Goal: Task Accomplishment & Management: Manage account settings

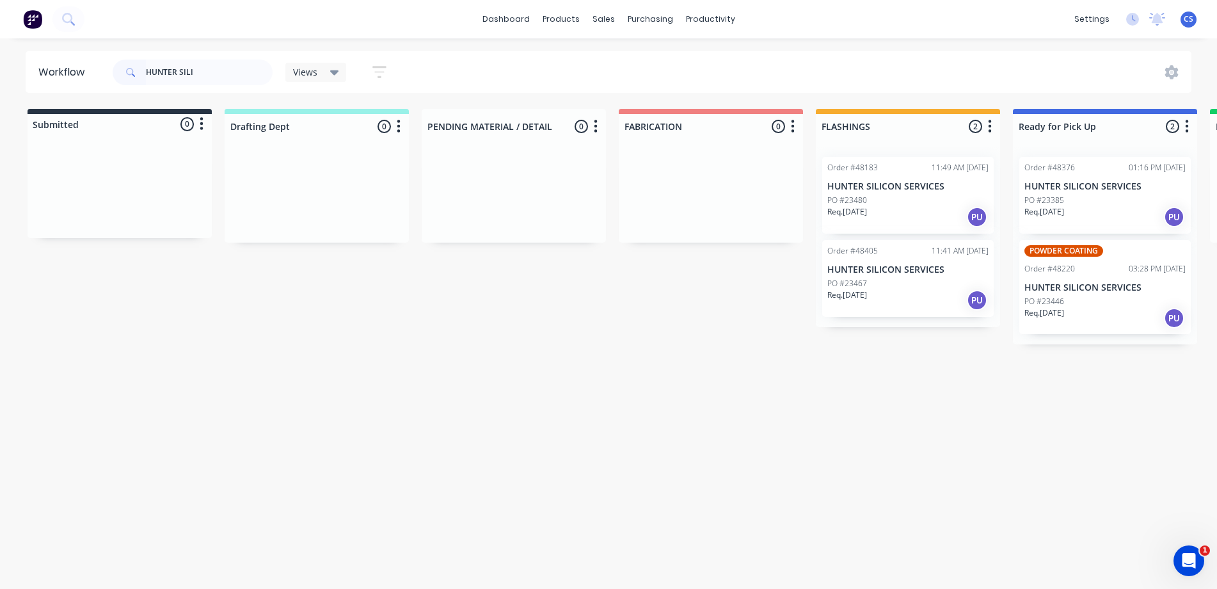
type input "HUNTER SILI"
click at [1061, 209] on p "Req. [DATE]" at bounding box center [1044, 212] width 40 height 12
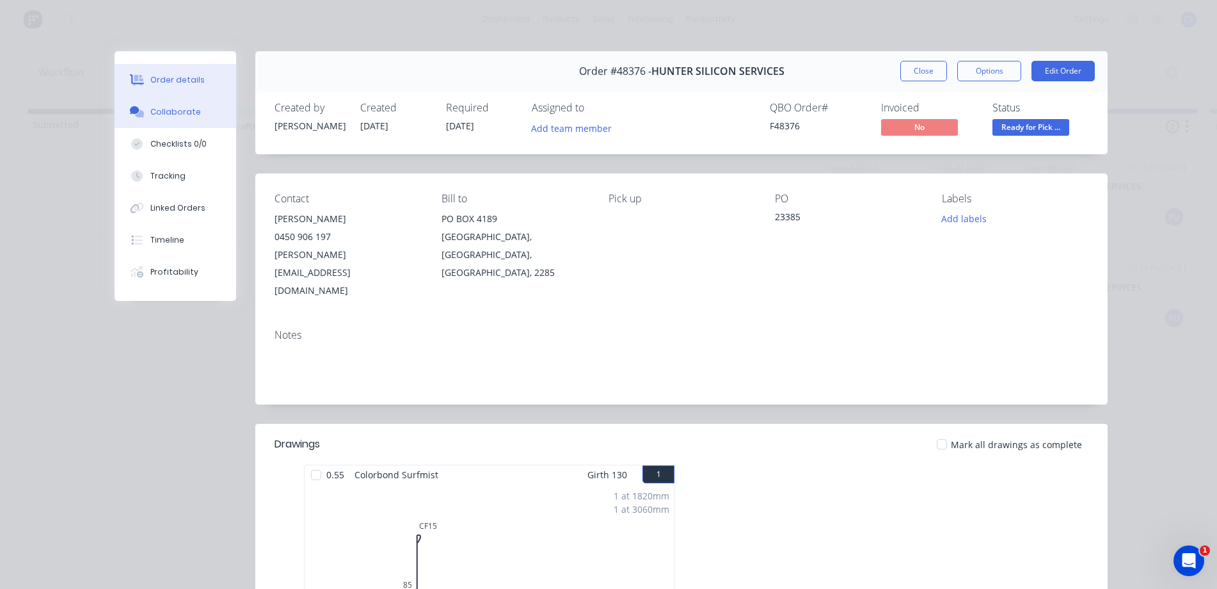
click at [179, 118] on button "Collaborate" at bounding box center [176, 112] width 122 height 32
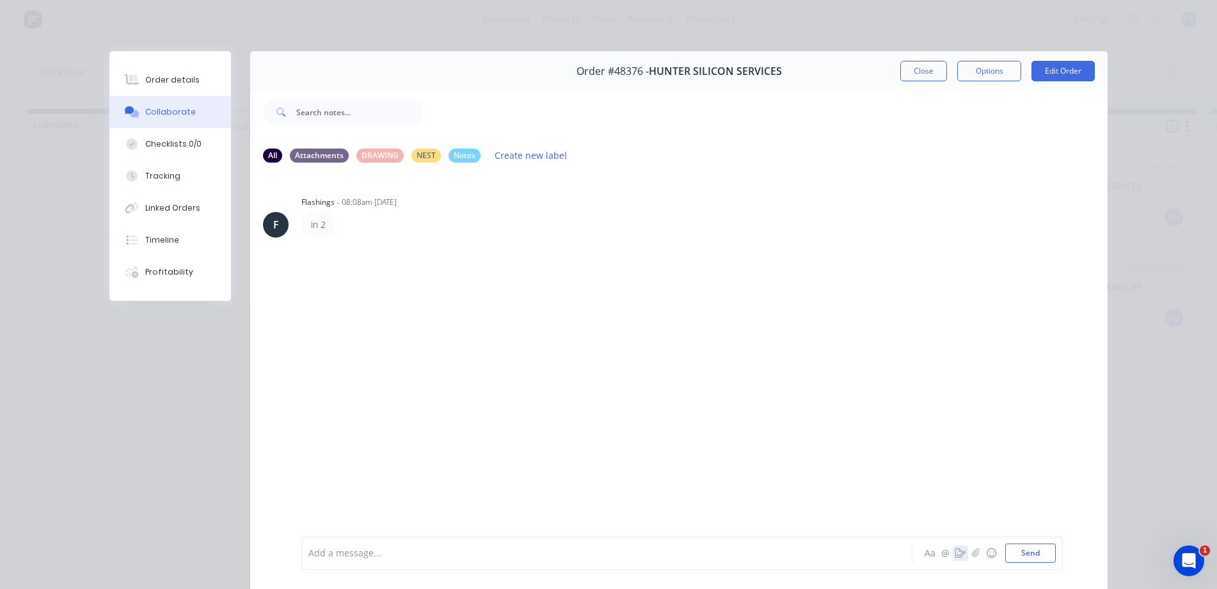
click at [955, 553] on icon "button" at bounding box center [960, 552] width 10 height 9
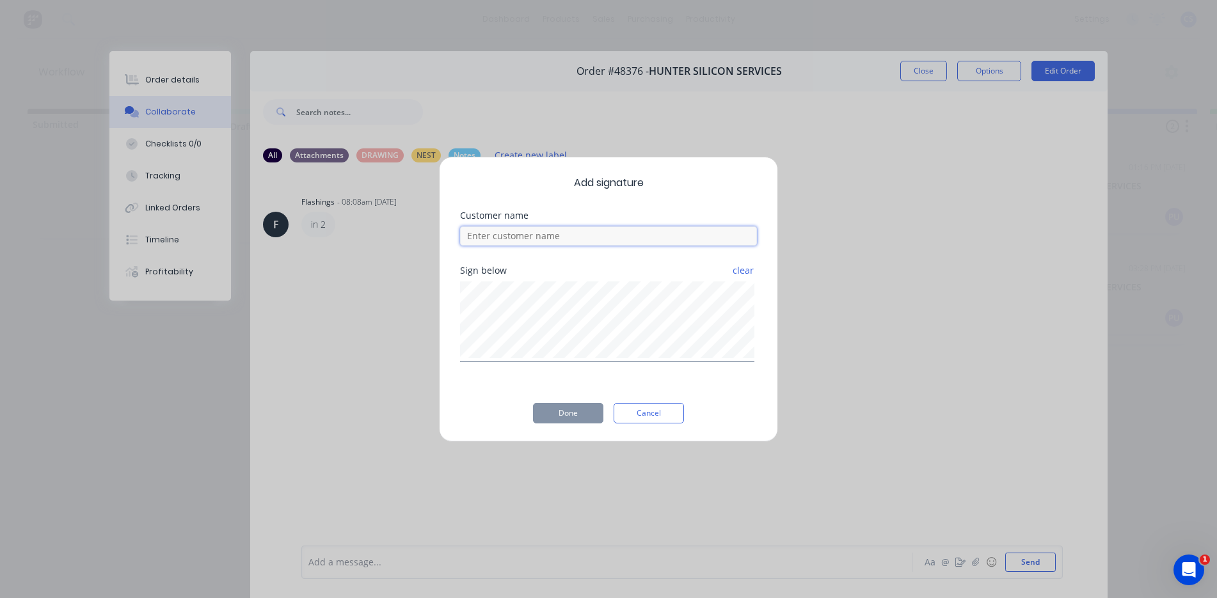
click at [595, 236] on input at bounding box center [608, 235] width 297 height 19
type input "[PERSON_NAME]"
click at [572, 415] on button "Done" at bounding box center [568, 413] width 70 height 20
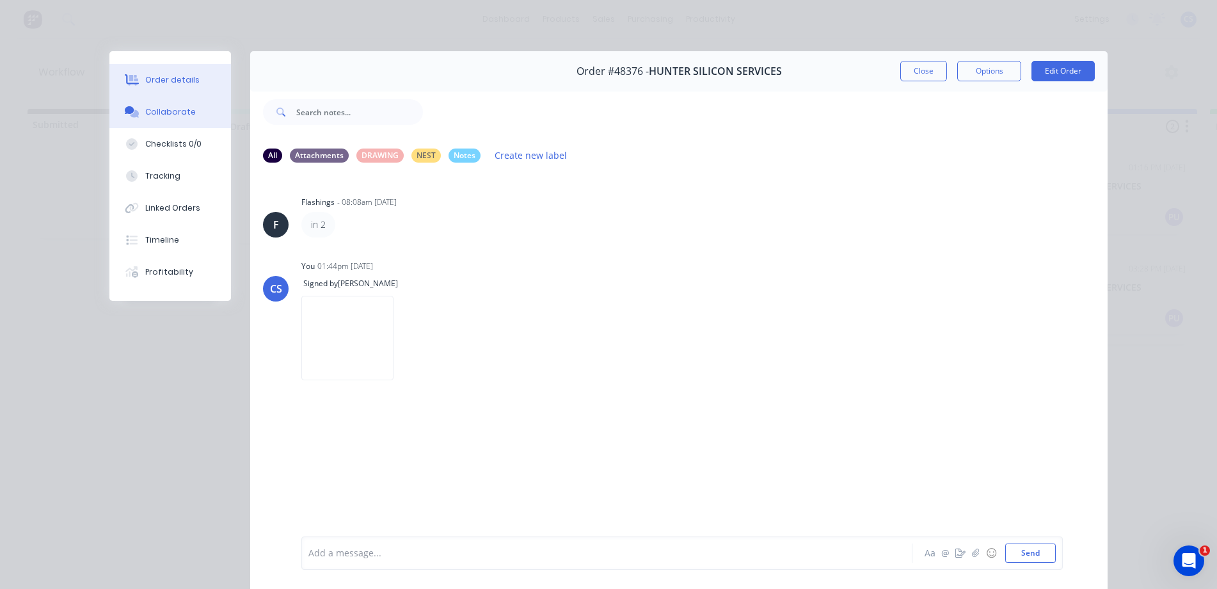
click at [165, 73] on button "Order details" at bounding box center [170, 80] width 122 height 32
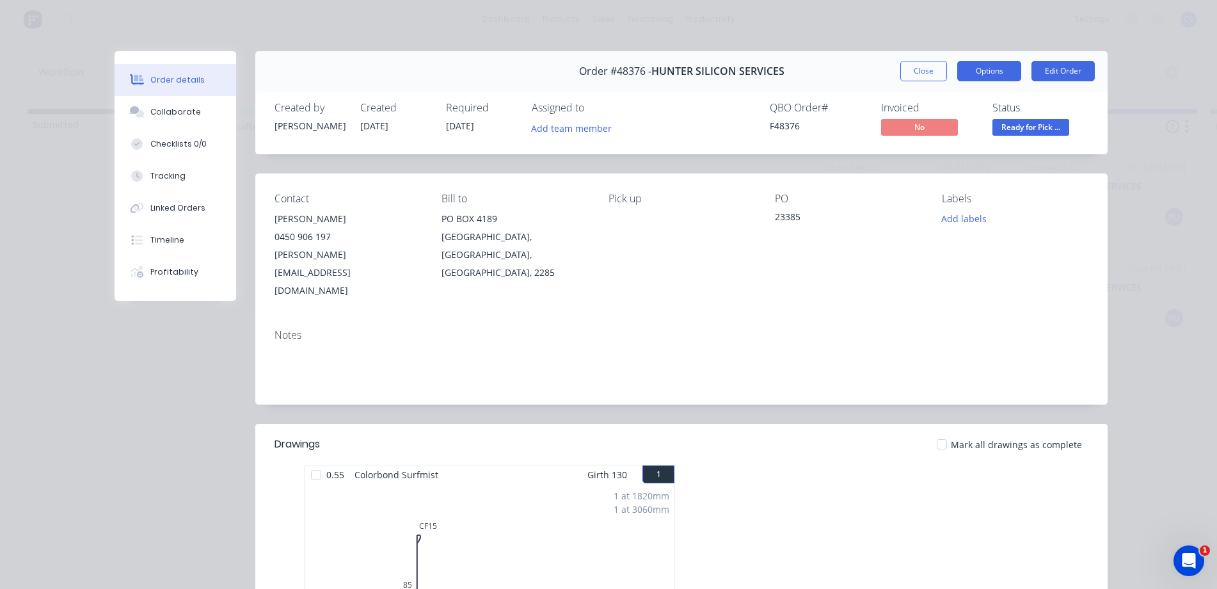
click at [968, 71] on button "Options" at bounding box center [989, 71] width 64 height 20
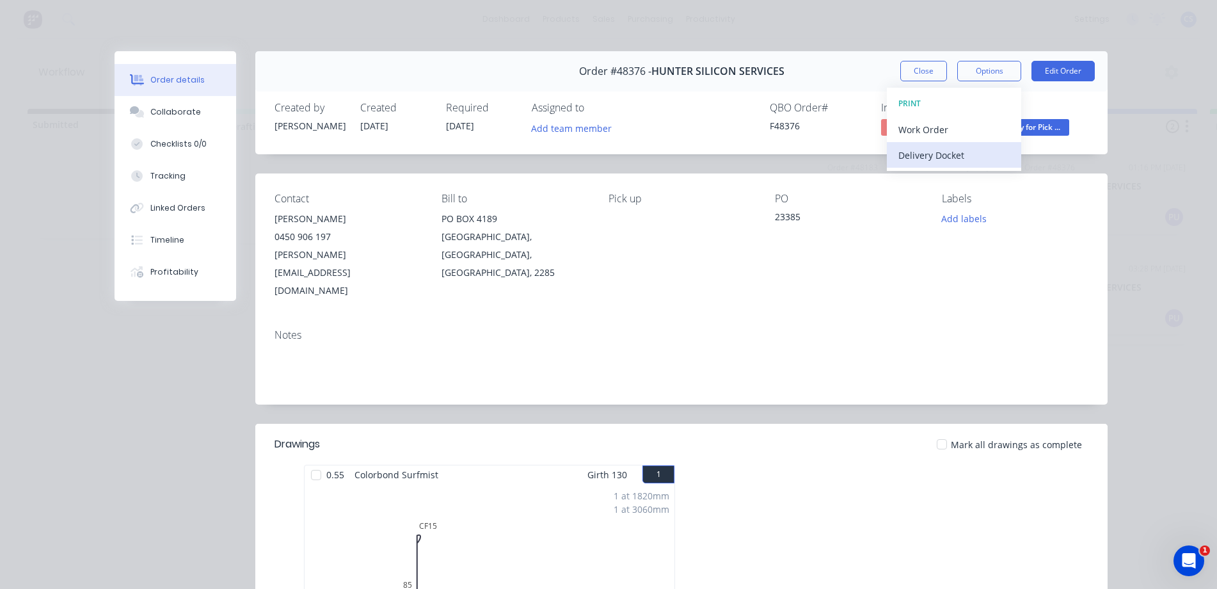
click at [950, 157] on div "Delivery Docket" at bounding box center [953, 155] width 111 height 19
click at [926, 157] on div "Standard" at bounding box center [953, 155] width 111 height 19
click at [1029, 125] on span "Ready for Pick ..." at bounding box center [1030, 127] width 77 height 16
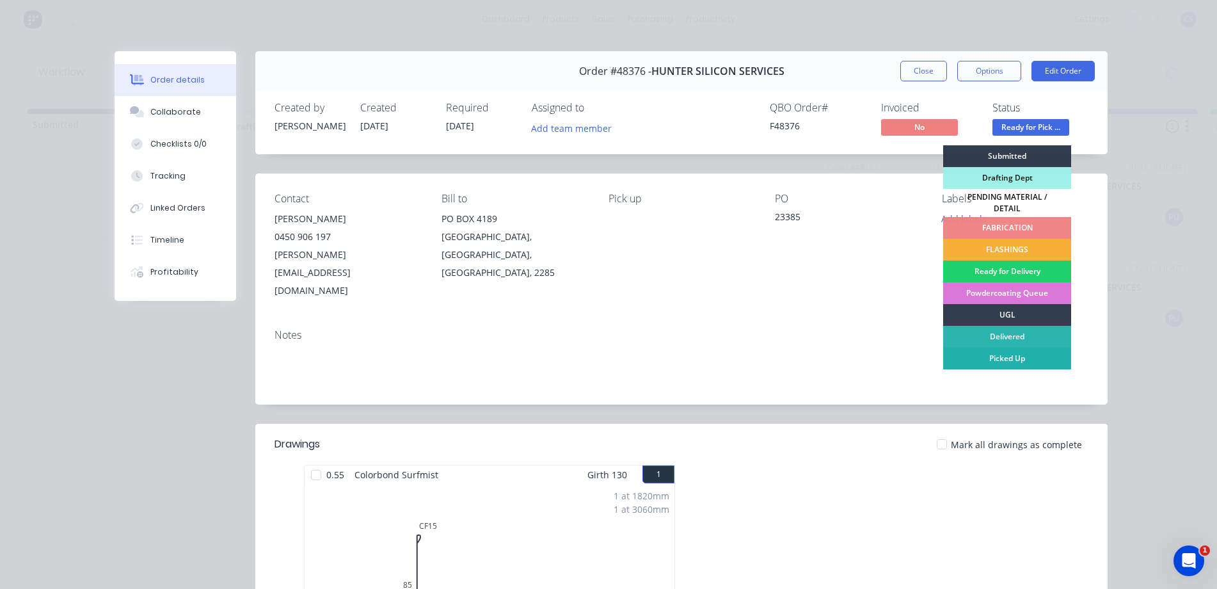
click at [994, 354] on div "Picked Up" at bounding box center [1007, 358] width 128 height 22
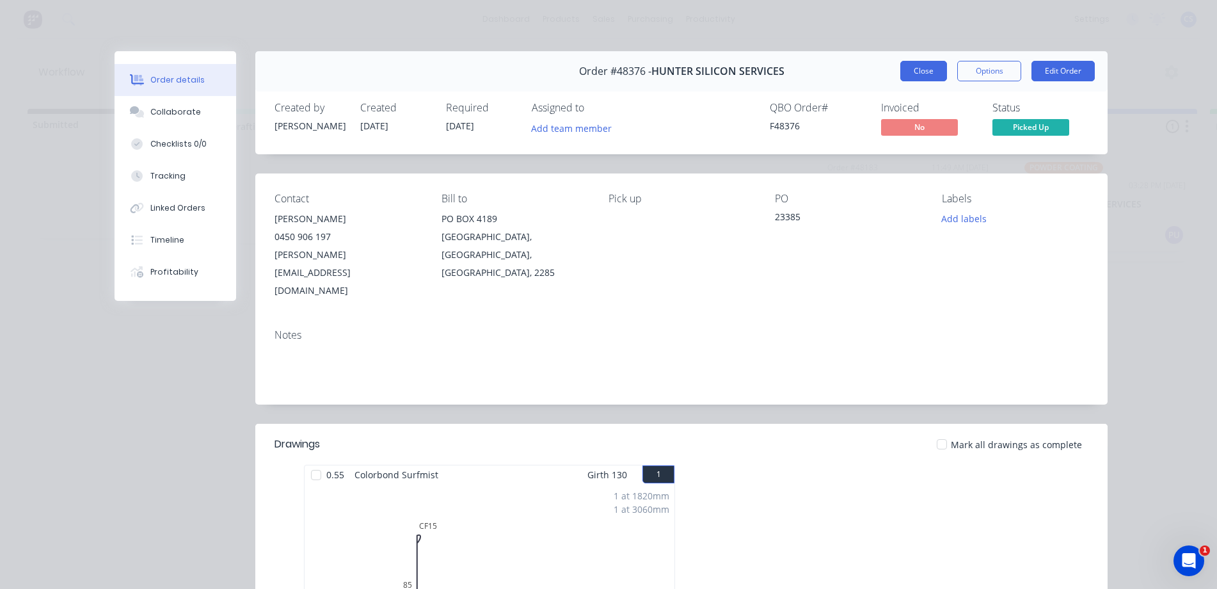
click at [919, 61] on button "Close" at bounding box center [923, 71] width 47 height 20
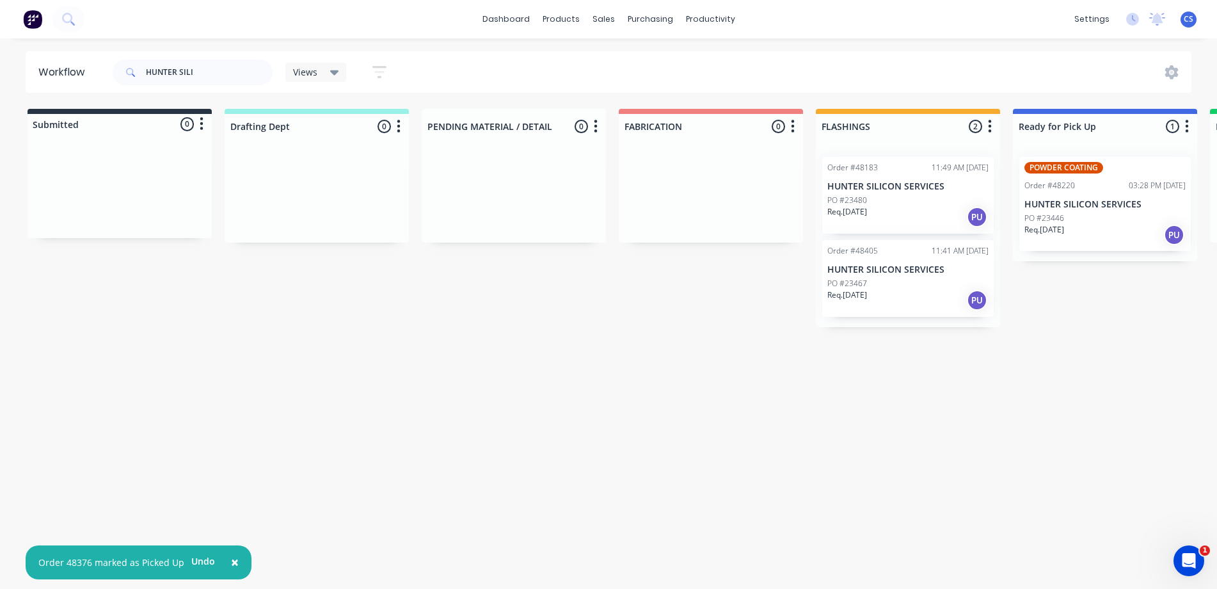
click at [1047, 216] on p "PO #23446" at bounding box center [1044, 218] width 40 height 12
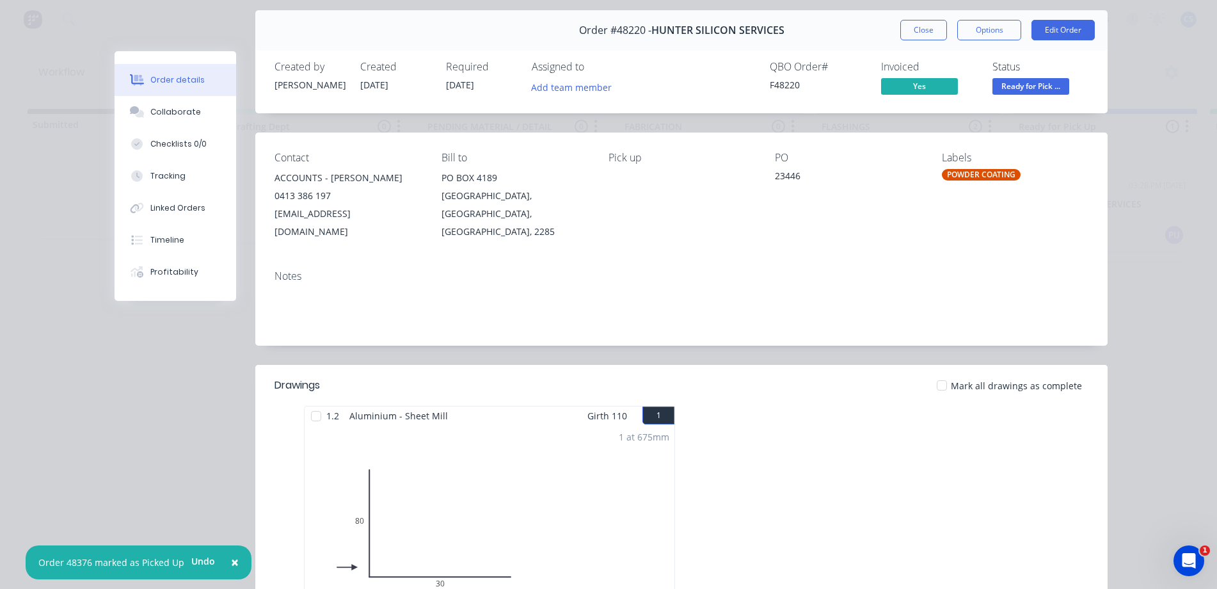
scroll to position [64, 0]
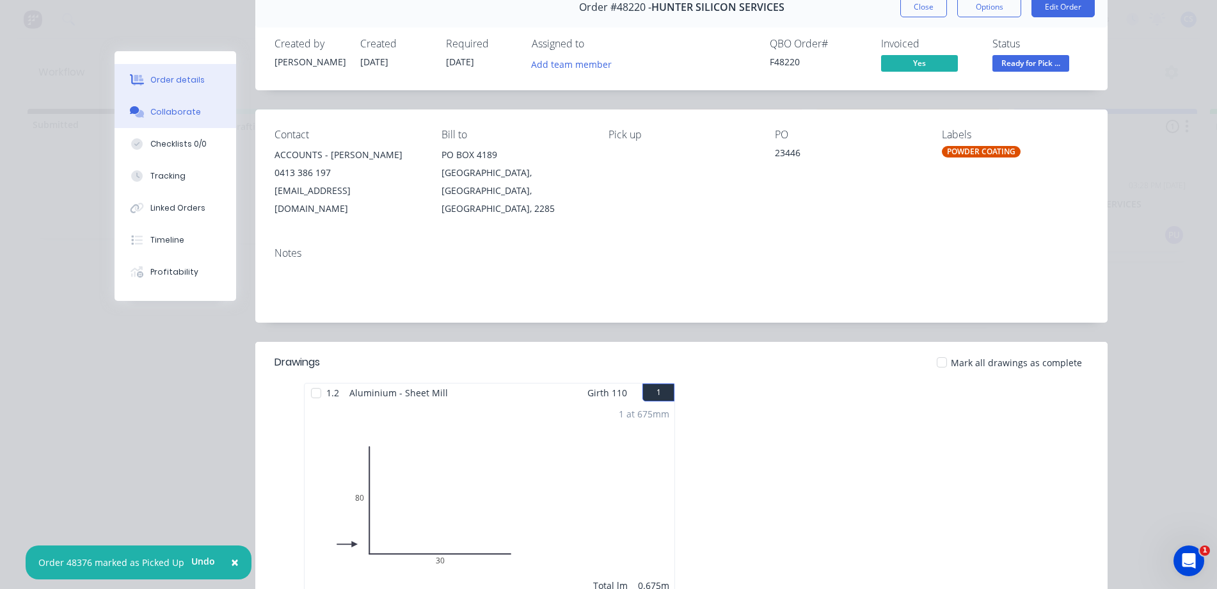
click at [152, 121] on button "Collaborate" at bounding box center [176, 112] width 122 height 32
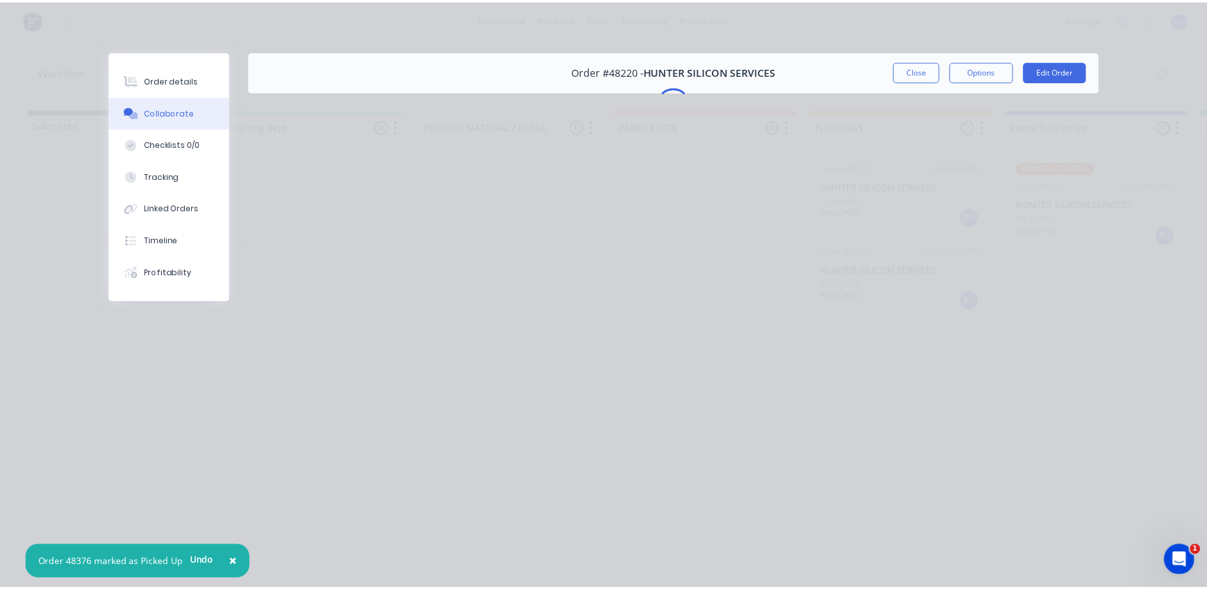
scroll to position [0, 0]
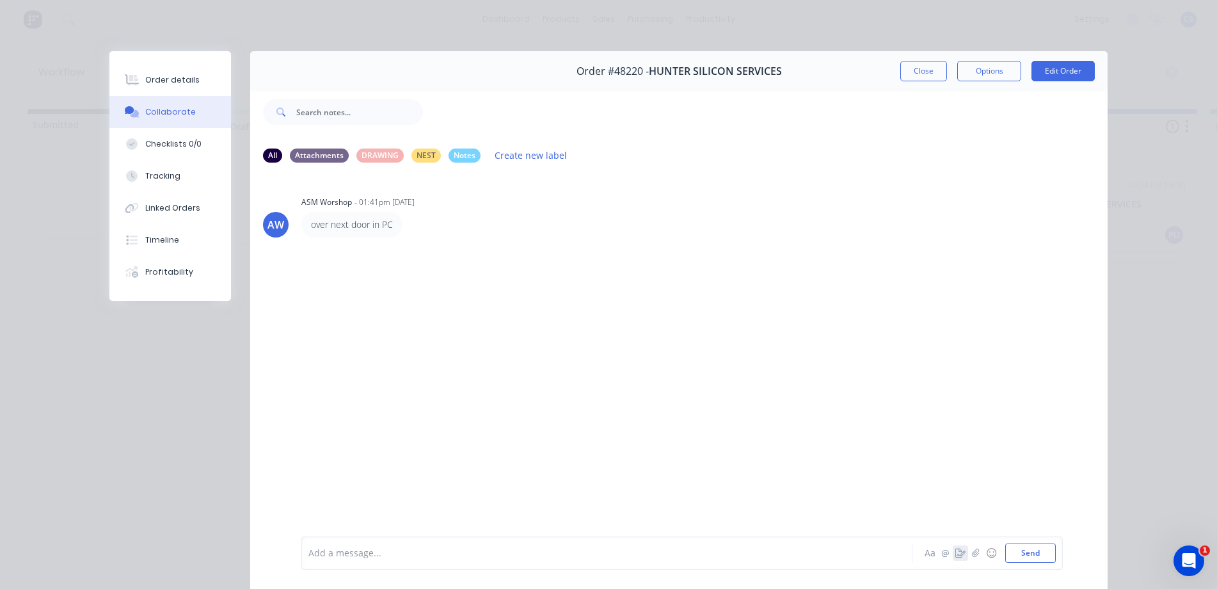
click at [953, 548] on button "button" at bounding box center [960, 552] width 15 height 15
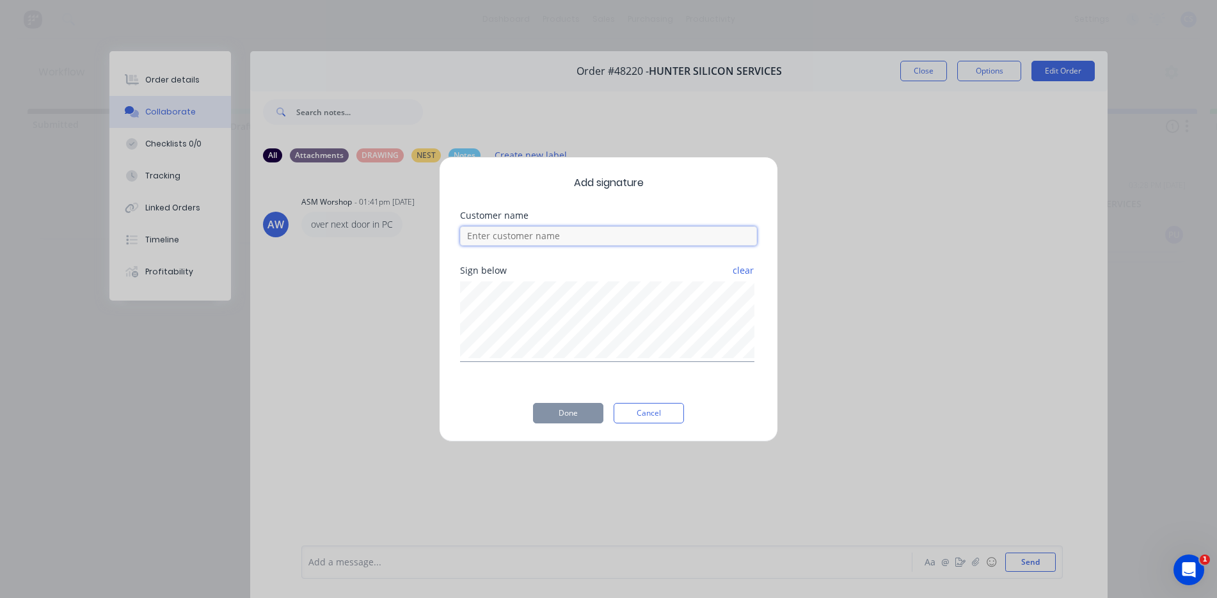
click at [627, 239] on input at bounding box center [608, 235] width 297 height 19
type input "[PERSON_NAME]"
click at [574, 409] on button "Done" at bounding box center [568, 413] width 70 height 20
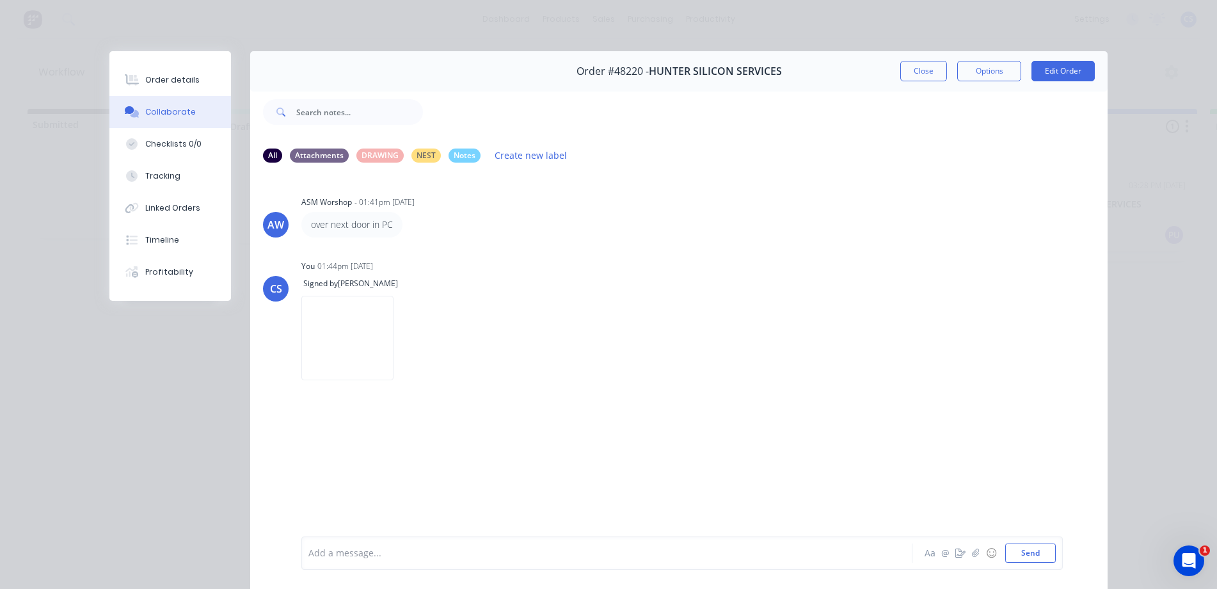
drag, startPoint x: 207, startPoint y: 73, endPoint x: 351, endPoint y: 64, distance: 144.9
click at [207, 72] on button "Order details" at bounding box center [170, 80] width 122 height 32
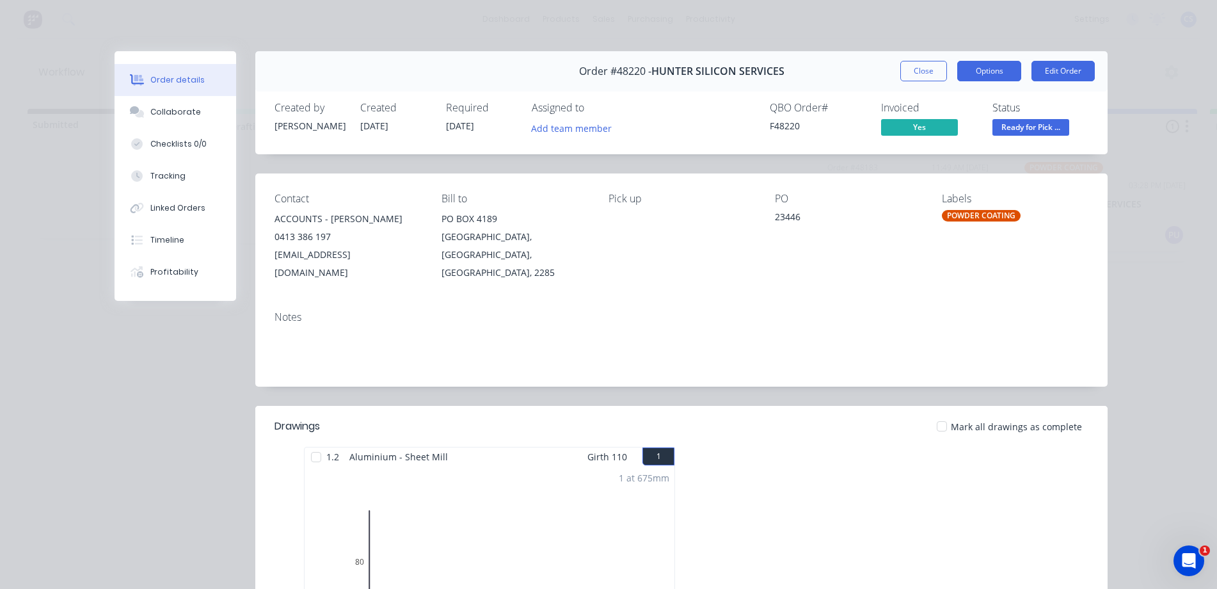
click at [998, 76] on button "Options" at bounding box center [989, 71] width 64 height 20
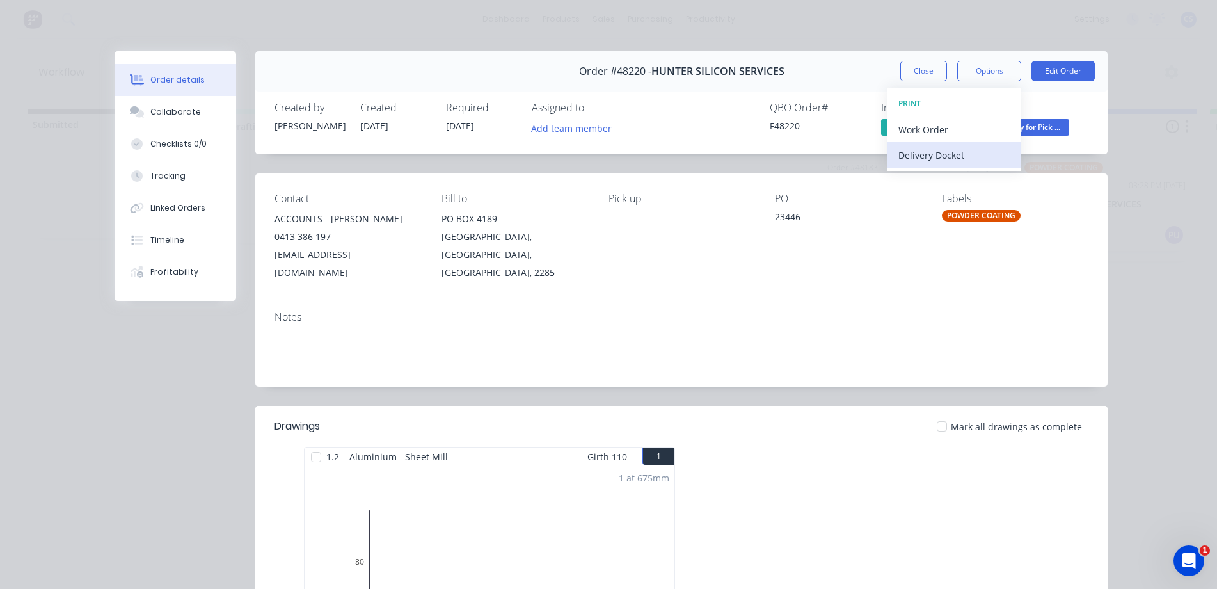
click at [972, 153] on div "Delivery Docket" at bounding box center [953, 155] width 111 height 19
click at [949, 162] on div "Standard" at bounding box center [953, 155] width 111 height 19
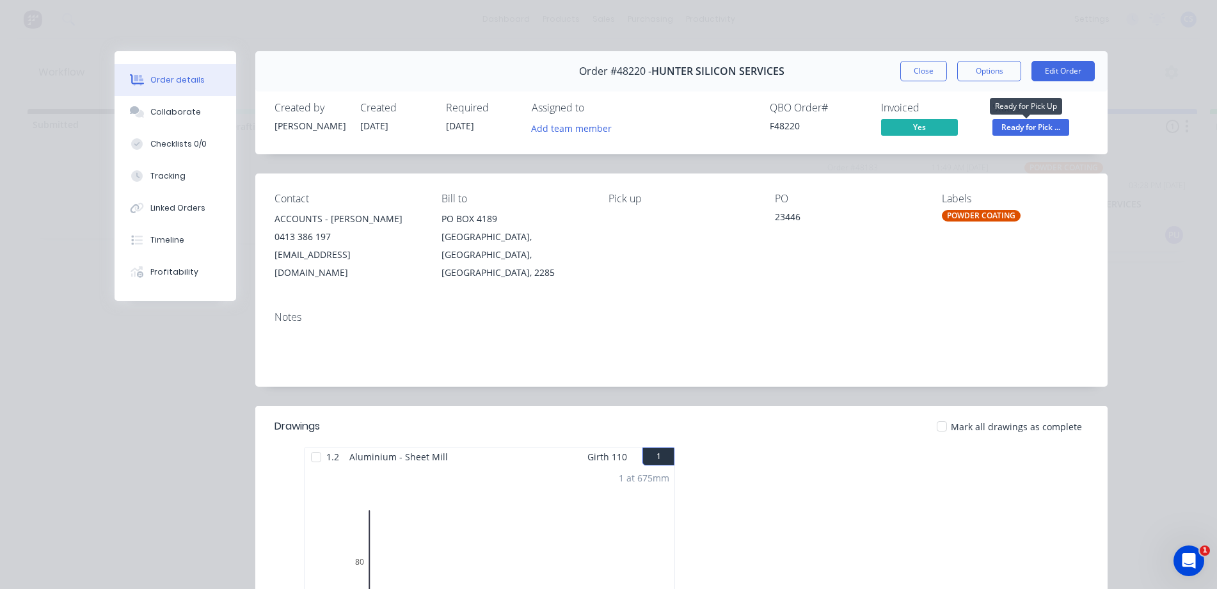
click at [1053, 130] on span "Ready for Pick ..." at bounding box center [1030, 127] width 77 height 16
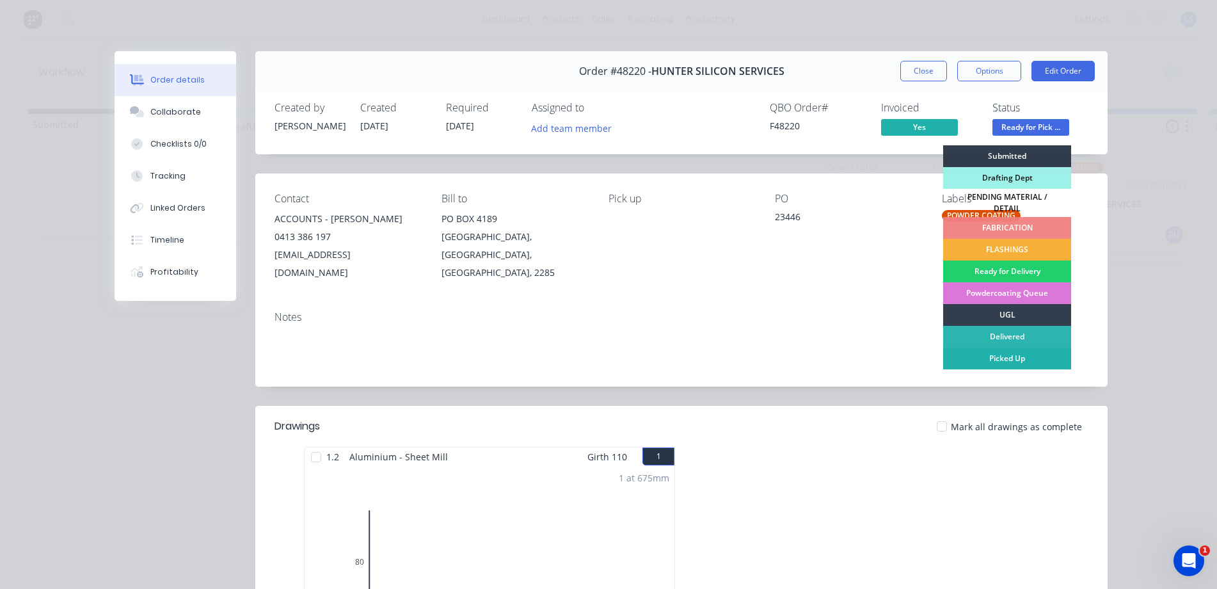
click at [988, 356] on div "Picked Up" at bounding box center [1007, 358] width 128 height 22
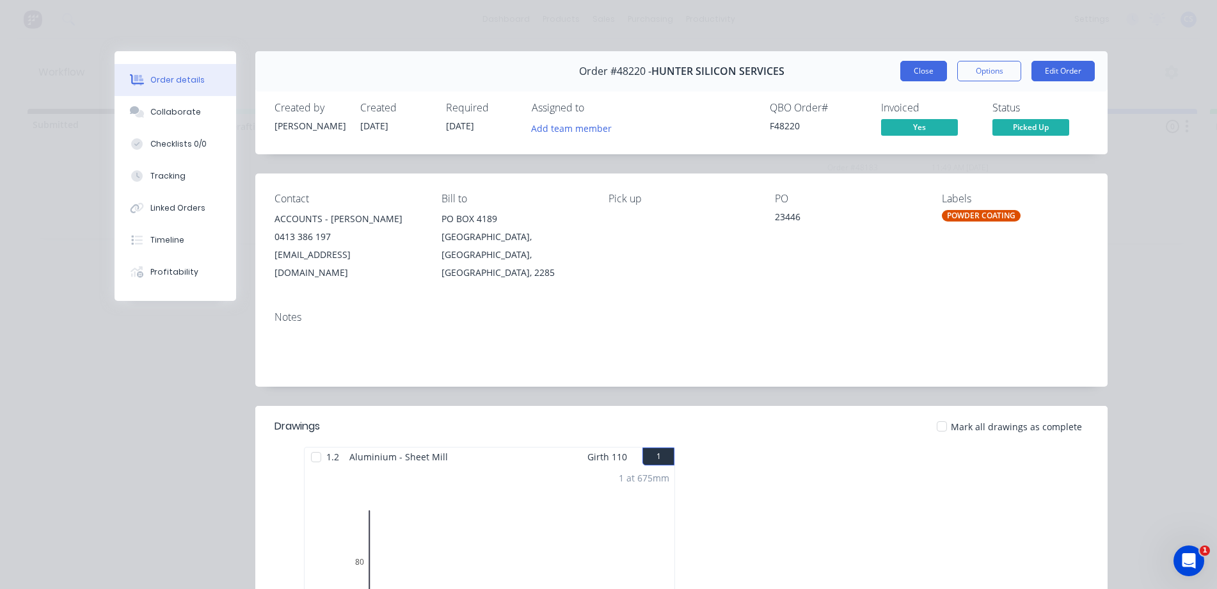
click at [928, 79] on button "Close" at bounding box center [923, 71] width 47 height 20
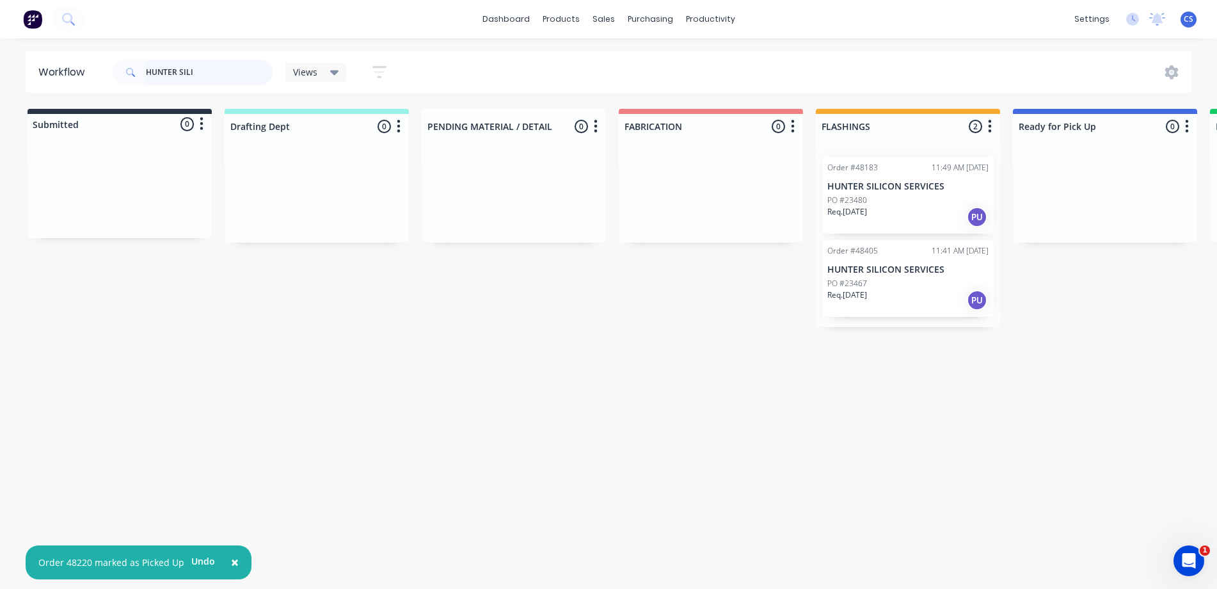
click at [231, 84] on input "HUNTER SILI" at bounding box center [209, 72] width 127 height 26
type input "H"
